Goal: Task Accomplishment & Management: Use online tool/utility

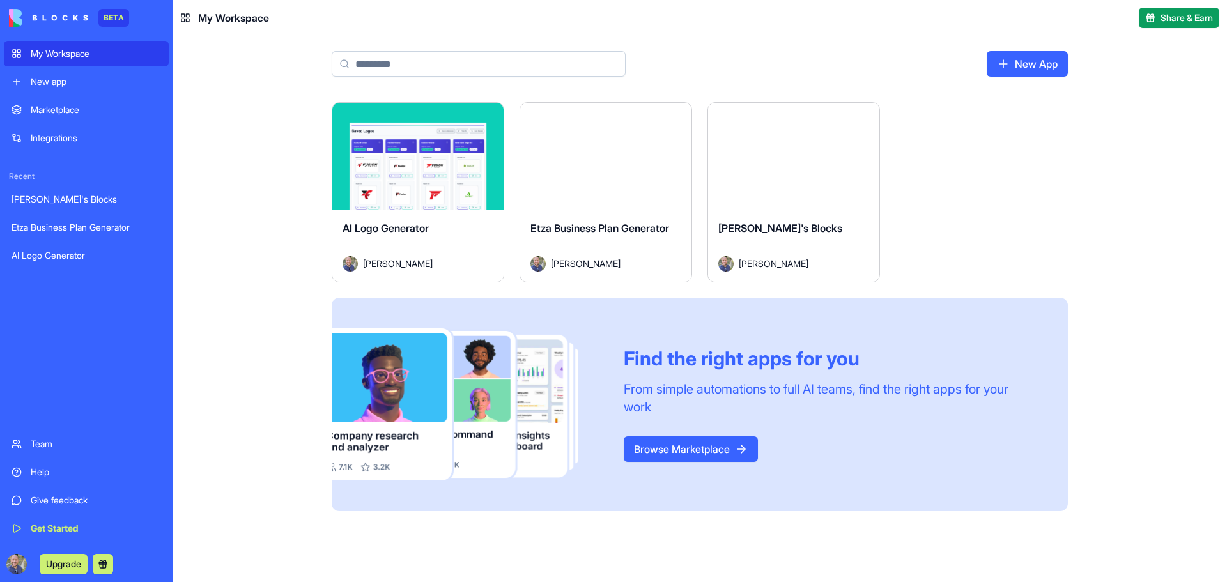
click at [84, 91] on link "New app" at bounding box center [86, 82] width 165 height 26
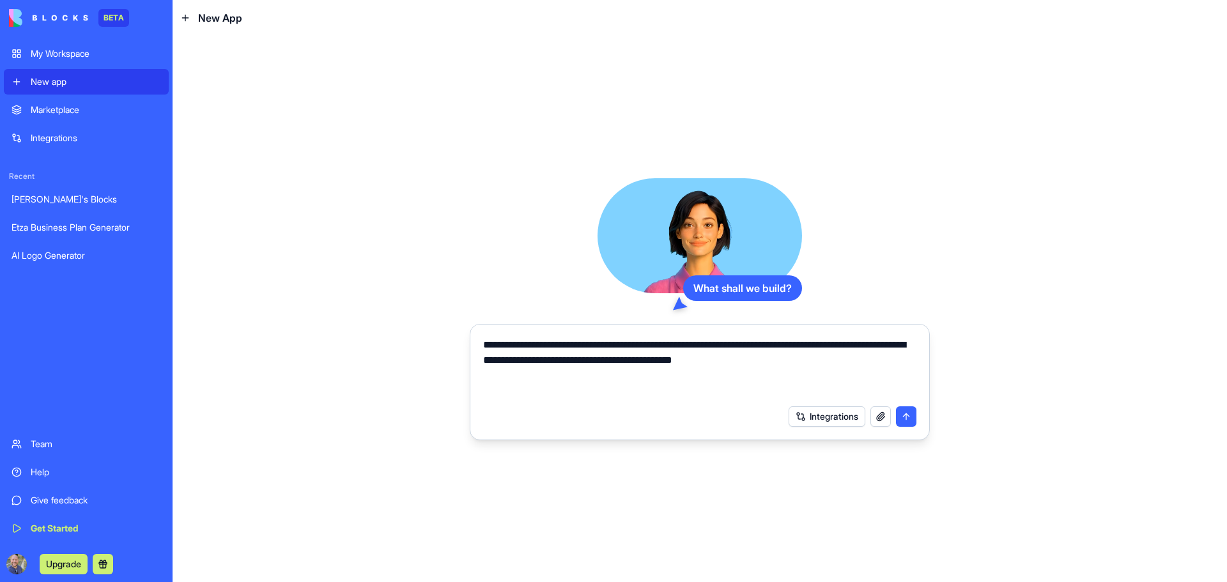
type textarea "**********"
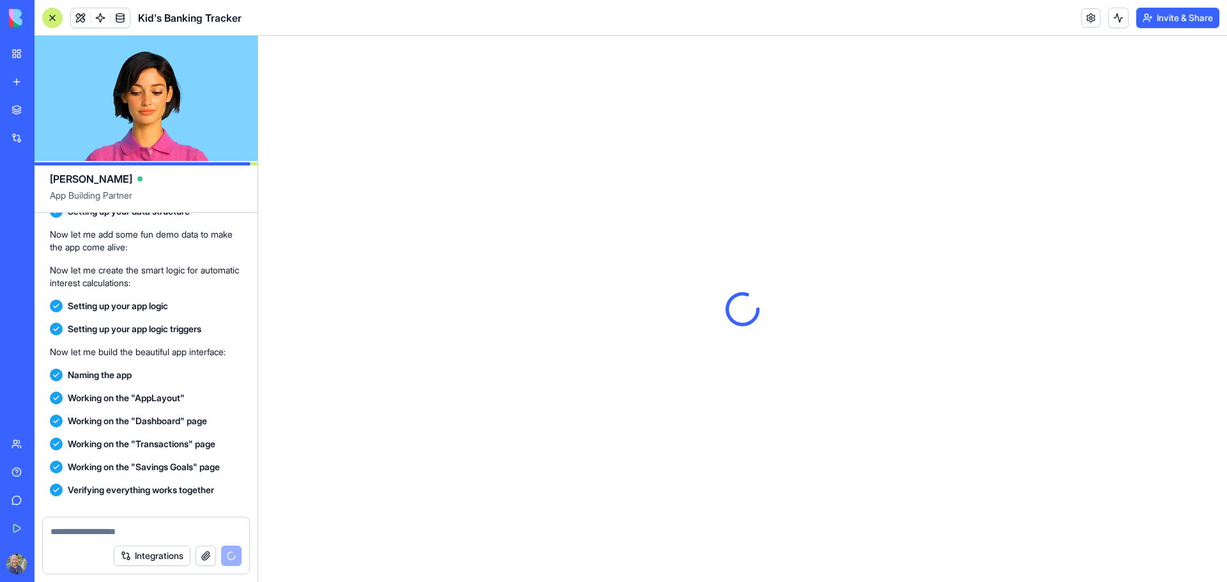
scroll to position [447, 0]
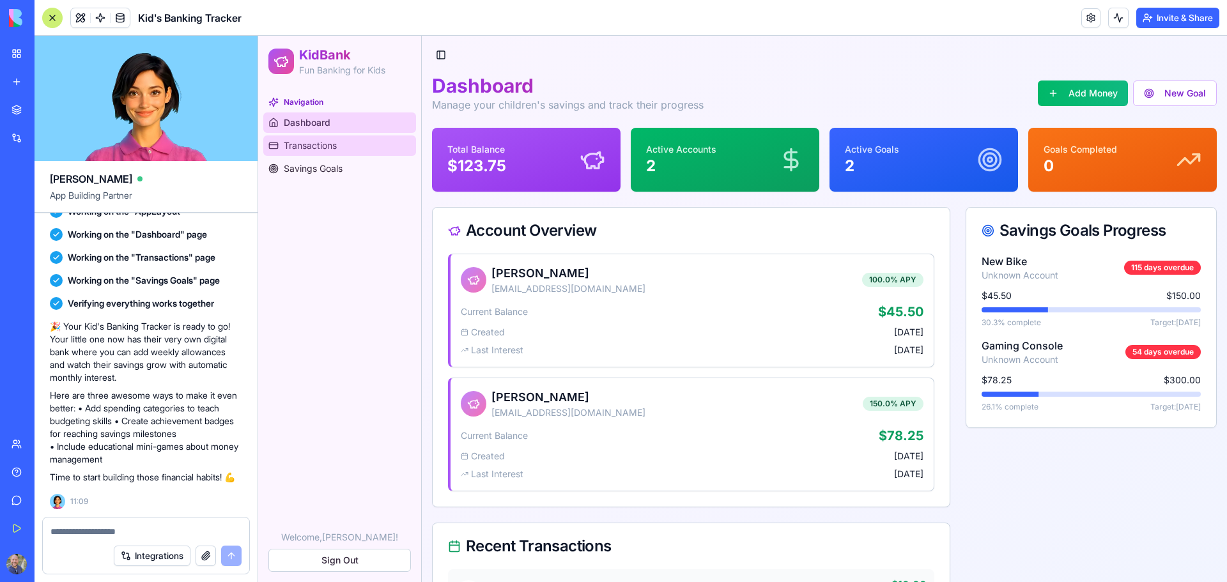
click at [358, 147] on link "Transactions" at bounding box center [339, 145] width 153 height 20
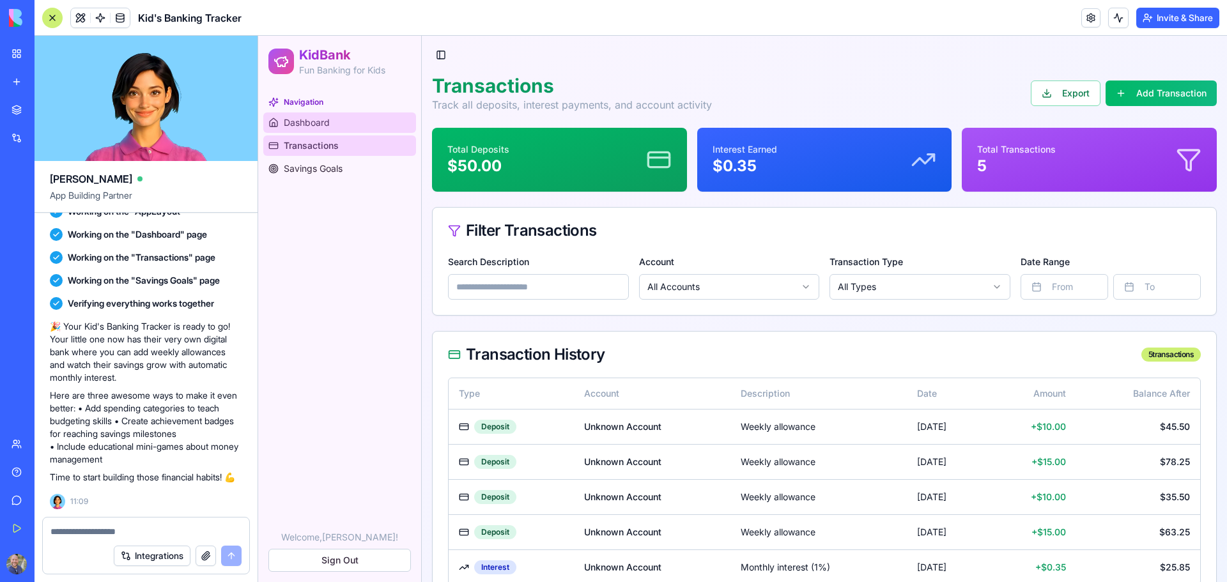
click at [323, 123] on span "Dashboard" at bounding box center [307, 122] width 46 height 13
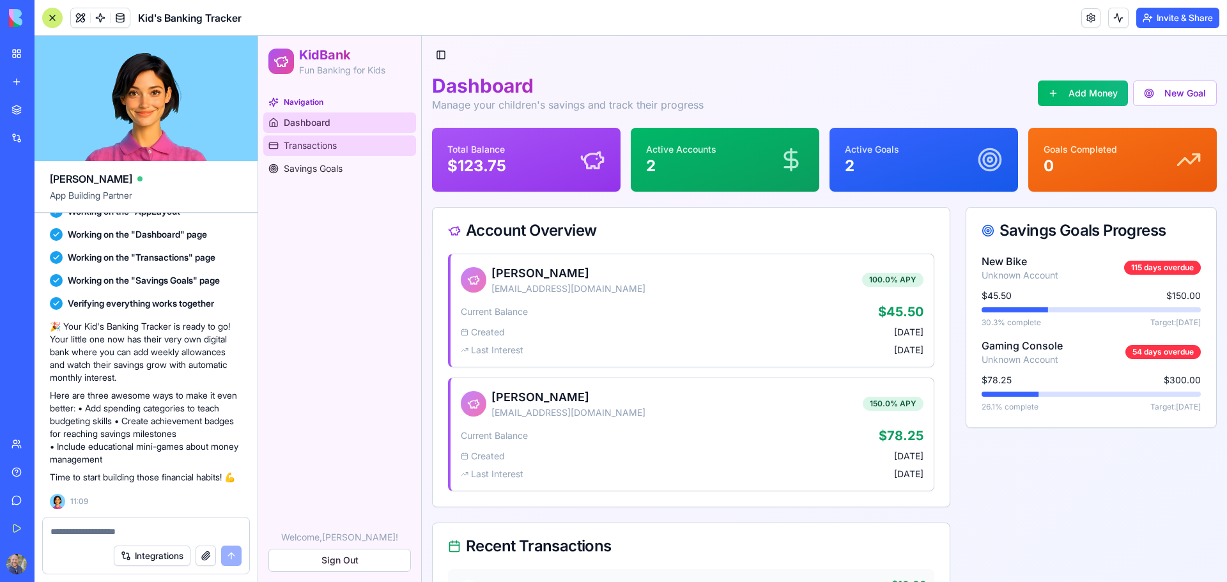
click at [321, 142] on span "Transactions" at bounding box center [310, 145] width 53 height 13
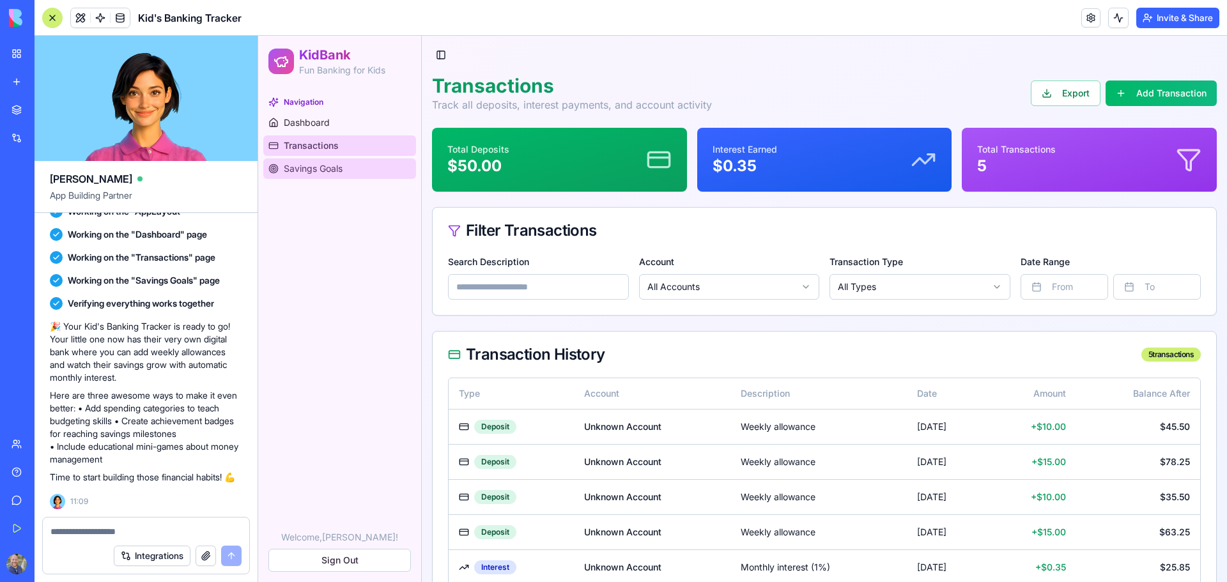
click at [327, 169] on span "Savings Goals" at bounding box center [313, 168] width 59 height 13
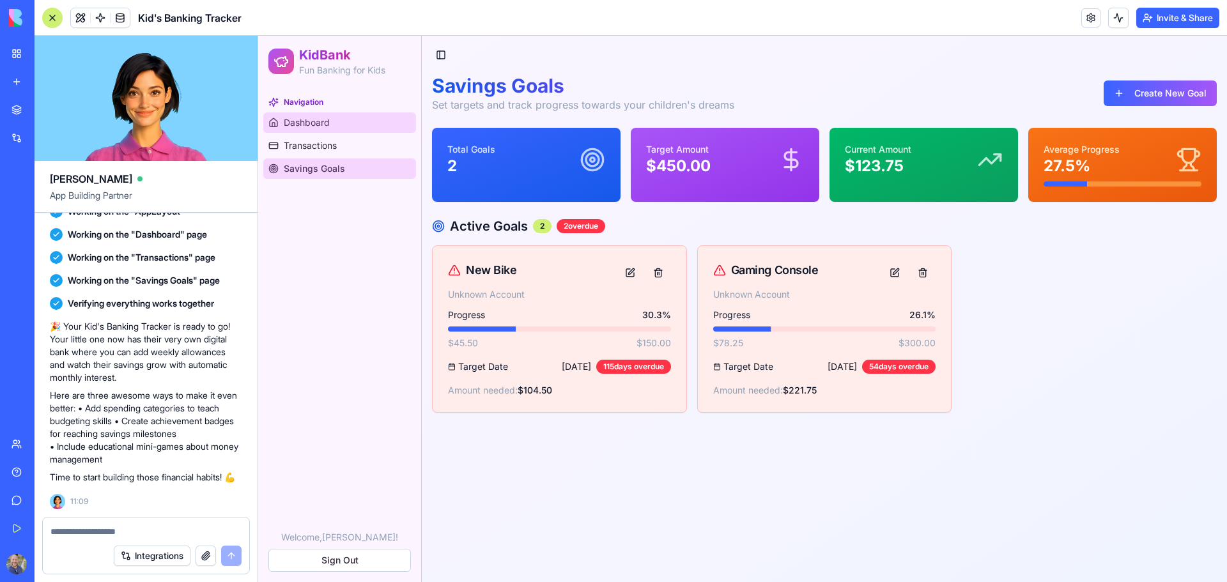
click at [323, 123] on span "Dashboard" at bounding box center [307, 122] width 46 height 13
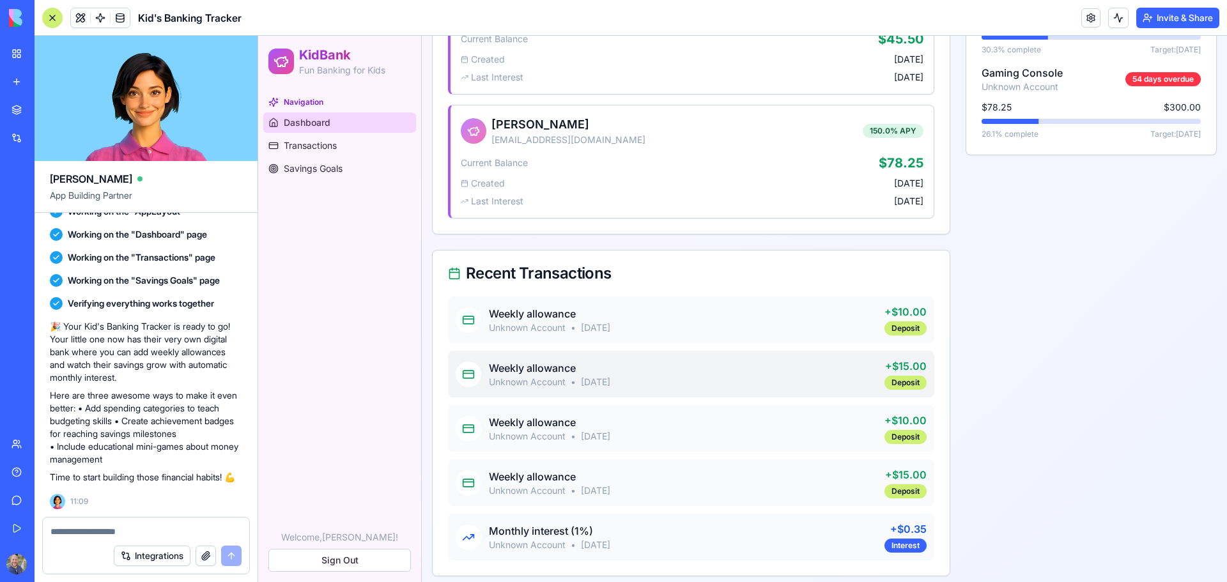
scroll to position [277, 0]
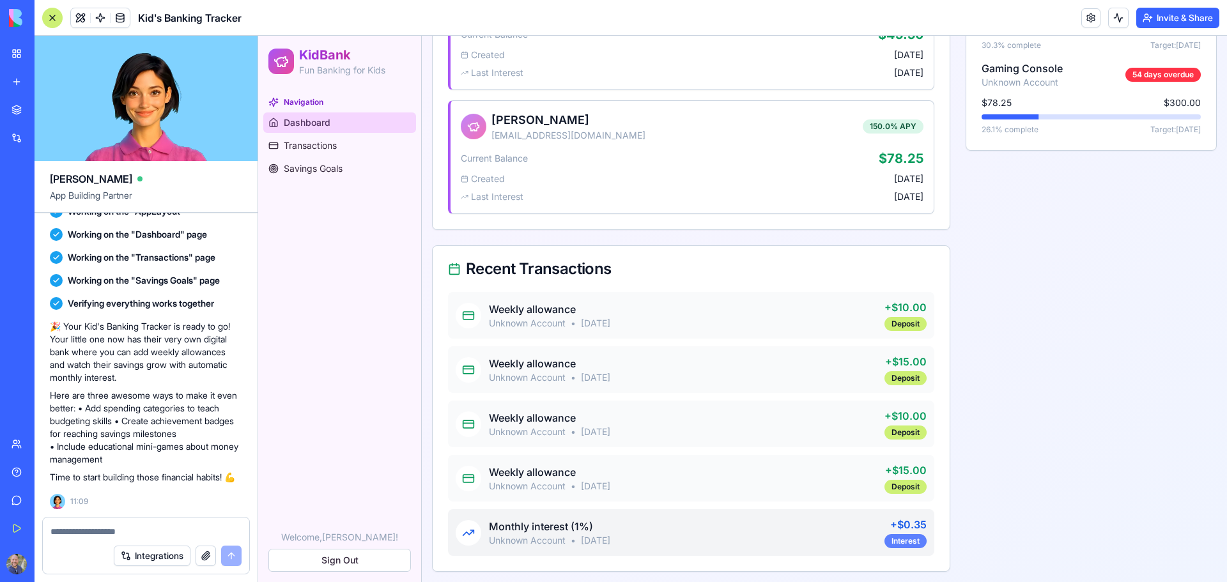
click at [900, 539] on div "Interest" at bounding box center [905, 541] width 42 height 14
click at [900, 480] on div "Deposit" at bounding box center [905, 487] width 42 height 14
